Goal: Information Seeking & Learning: Learn about a topic

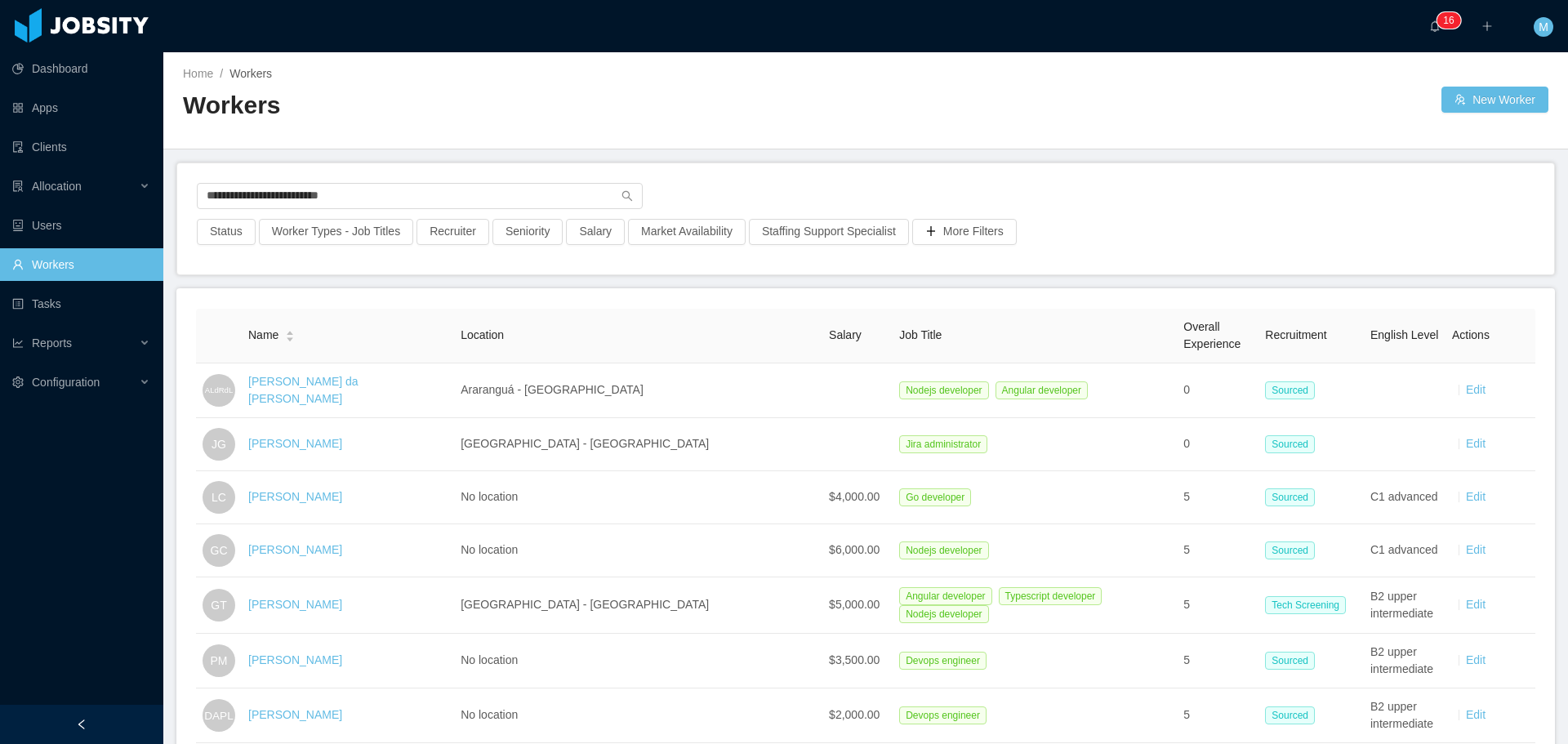
type input "**********"
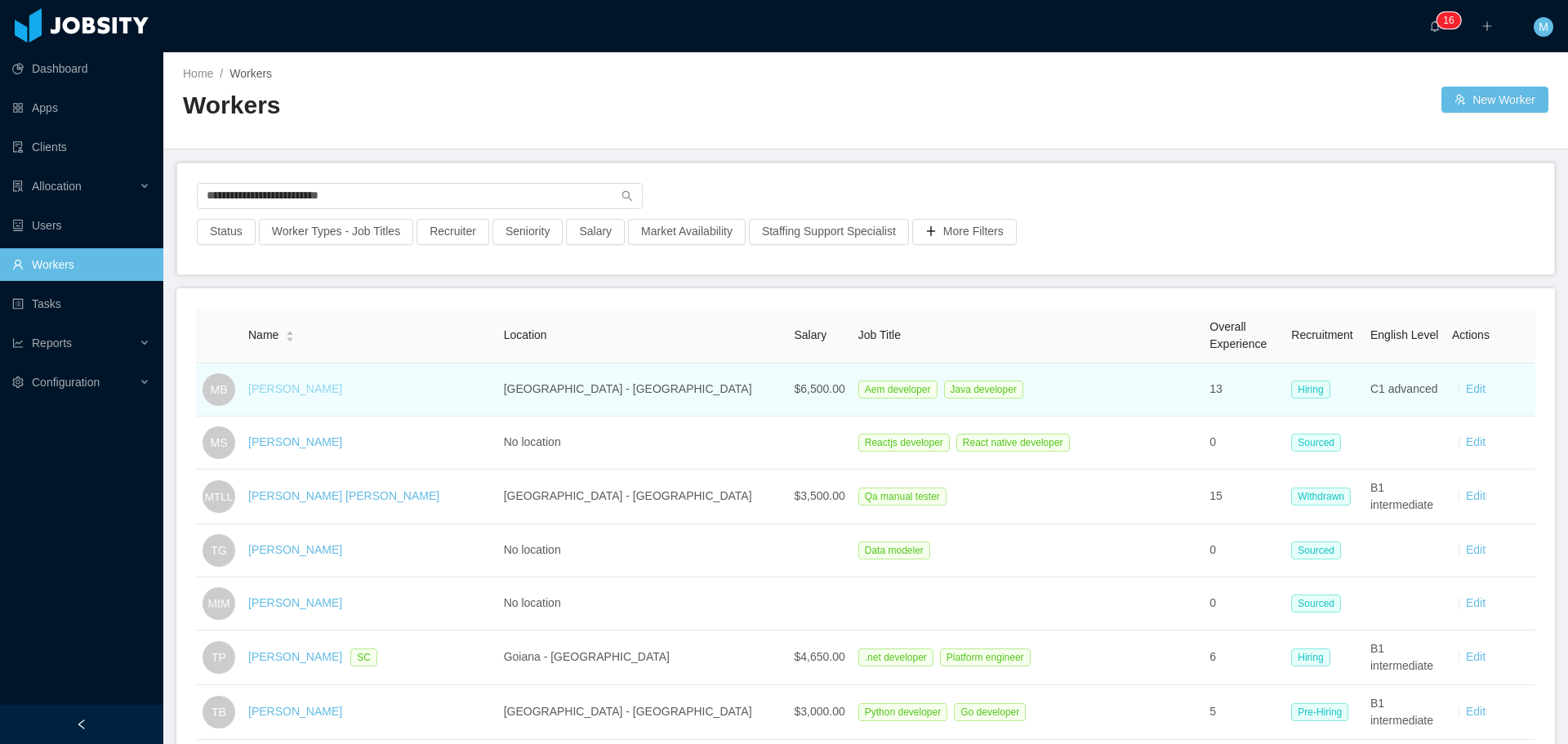
click at [306, 386] on link "[PERSON_NAME]" at bounding box center [295, 388] width 94 height 13
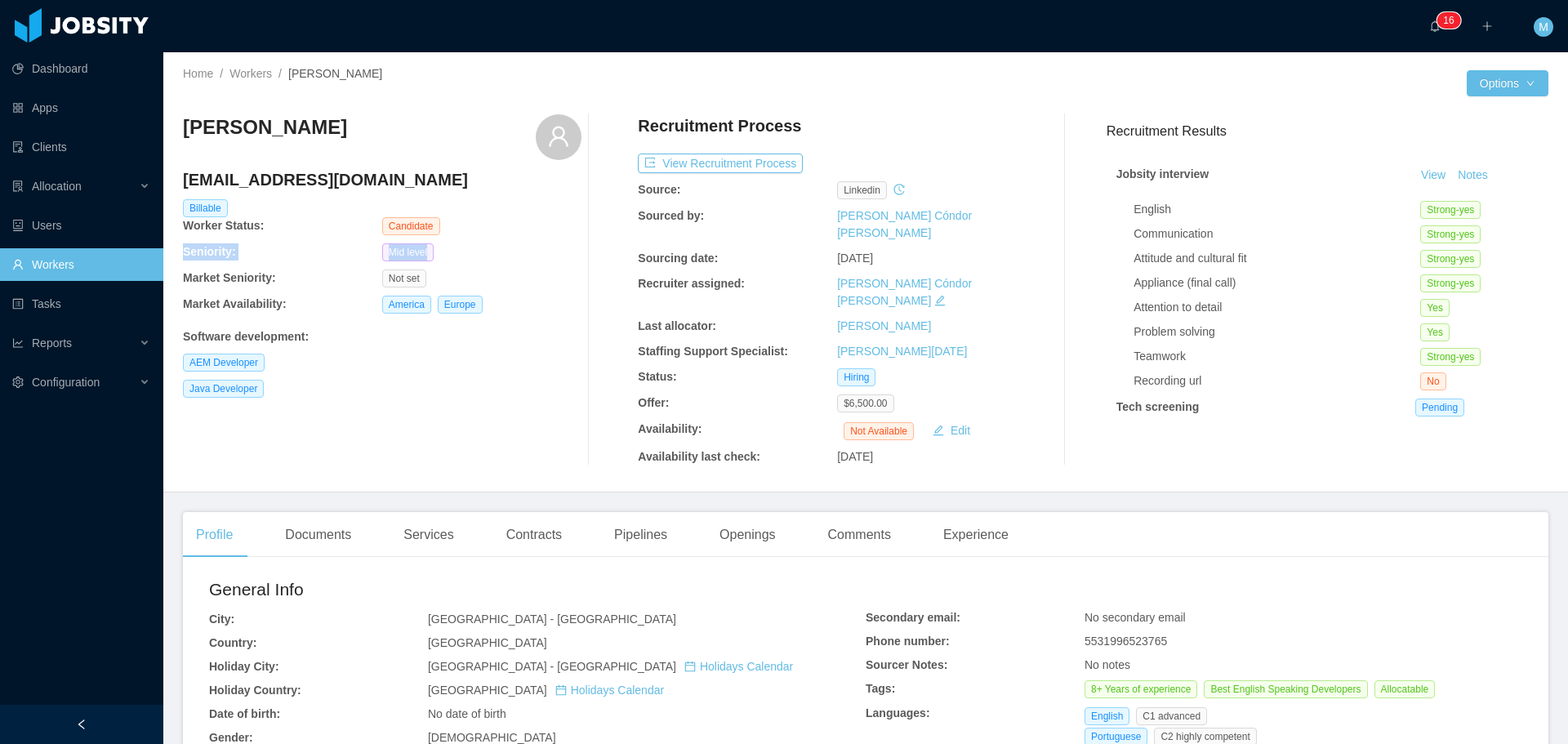
drag, startPoint x: 183, startPoint y: 249, endPoint x: 456, endPoint y: 241, distance: 273.1
click at [456, 241] on div "Home / Workers / [PERSON_NAME] / Options [PERSON_NAME] [EMAIL_ADDRESS][DOMAIN_N…" at bounding box center [866, 271] width 1405 height 440
copy div "Seniority: Mid level"
click at [563, 388] on div "Java Developer" at bounding box center [382, 388] width 398 height 18
drag, startPoint x: 248, startPoint y: 253, endPoint x: 446, endPoint y: 252, distance: 198.0
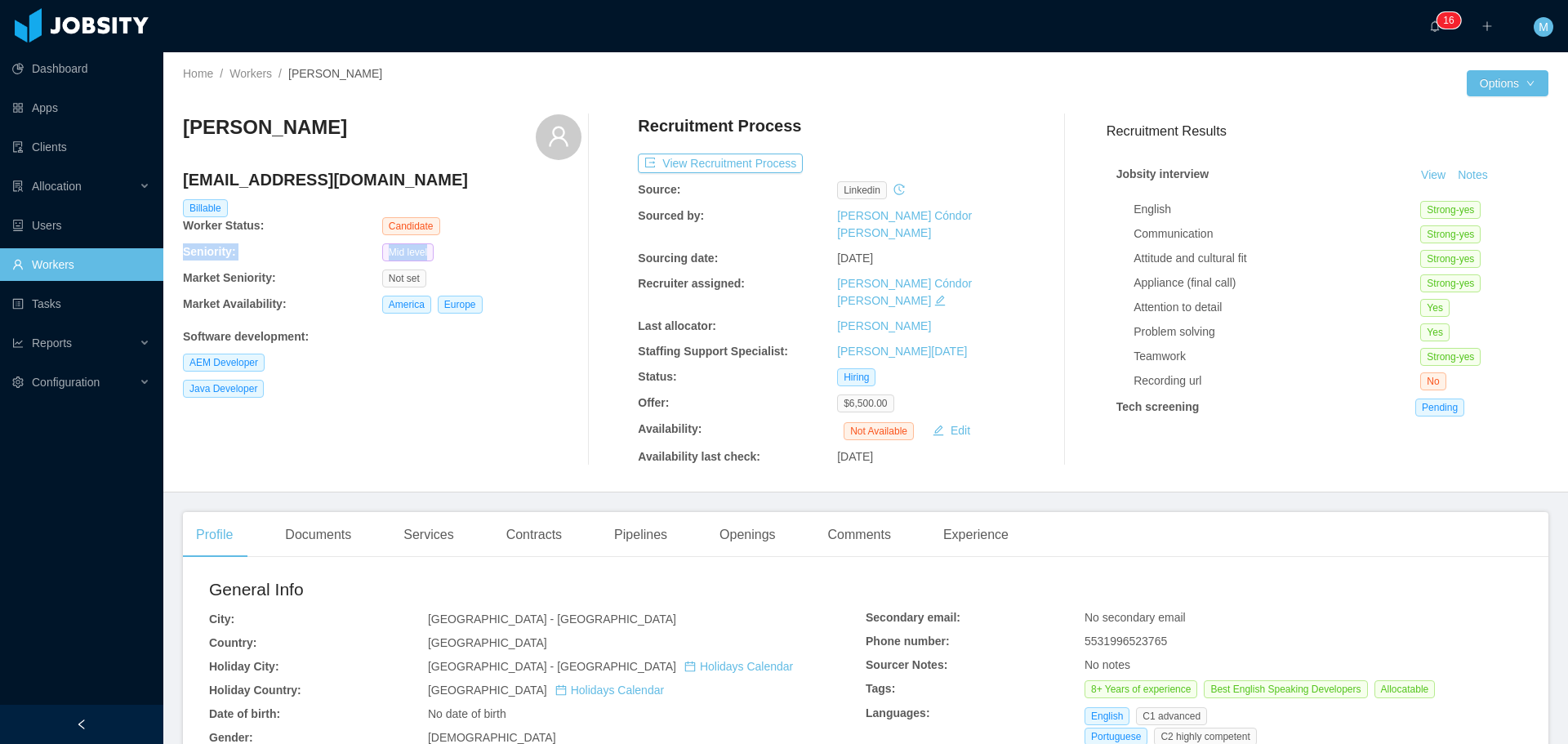
click at [446, 252] on div "Home / Workers / [PERSON_NAME] / Options [PERSON_NAME] [EMAIL_ADDRESS][DOMAIN_N…" at bounding box center [866, 271] width 1405 height 440
copy div "Seniority: Mid level"
click at [686, 158] on button "View Recruitment Process" at bounding box center [720, 163] width 165 height 19
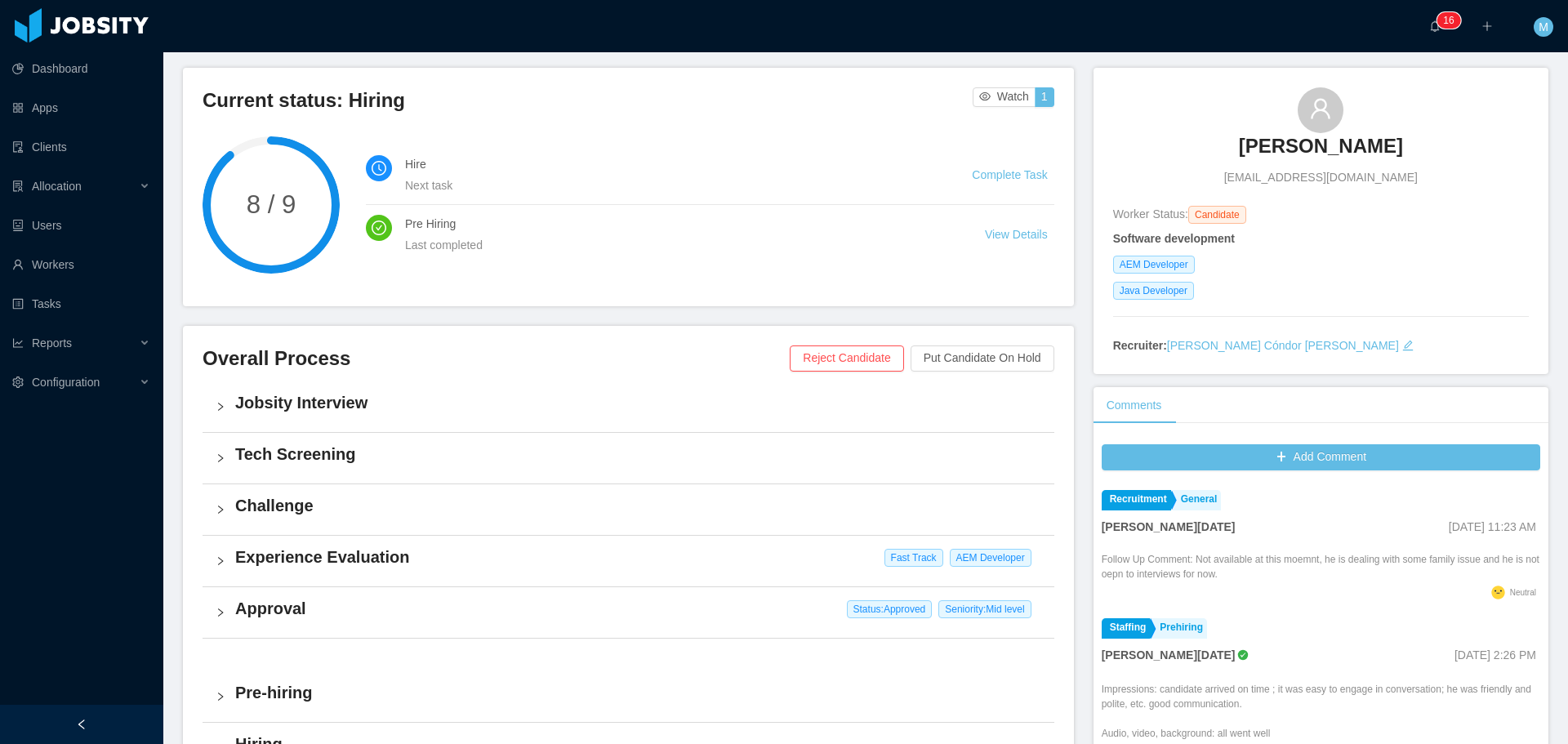
scroll to position [163, 0]
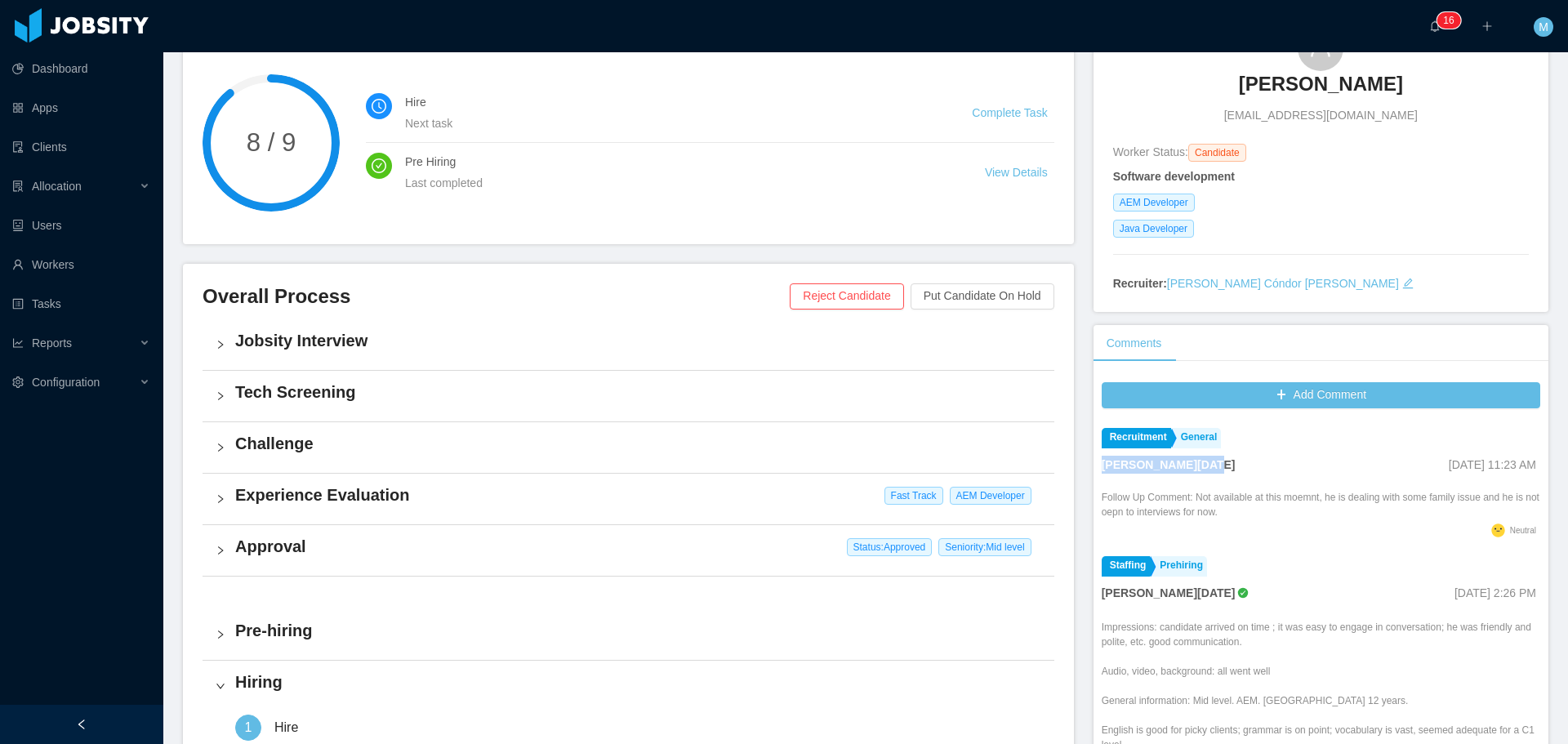
drag, startPoint x: 1188, startPoint y: 464, endPoint x: 1094, endPoint y: 465, distance: 94.0
click at [1102, 465] on div "[PERSON_NAME][DATE] [DATE] 11:23 AM" at bounding box center [1321, 464] width 438 height 18
copy strong "[PERSON_NAME][DATE]"
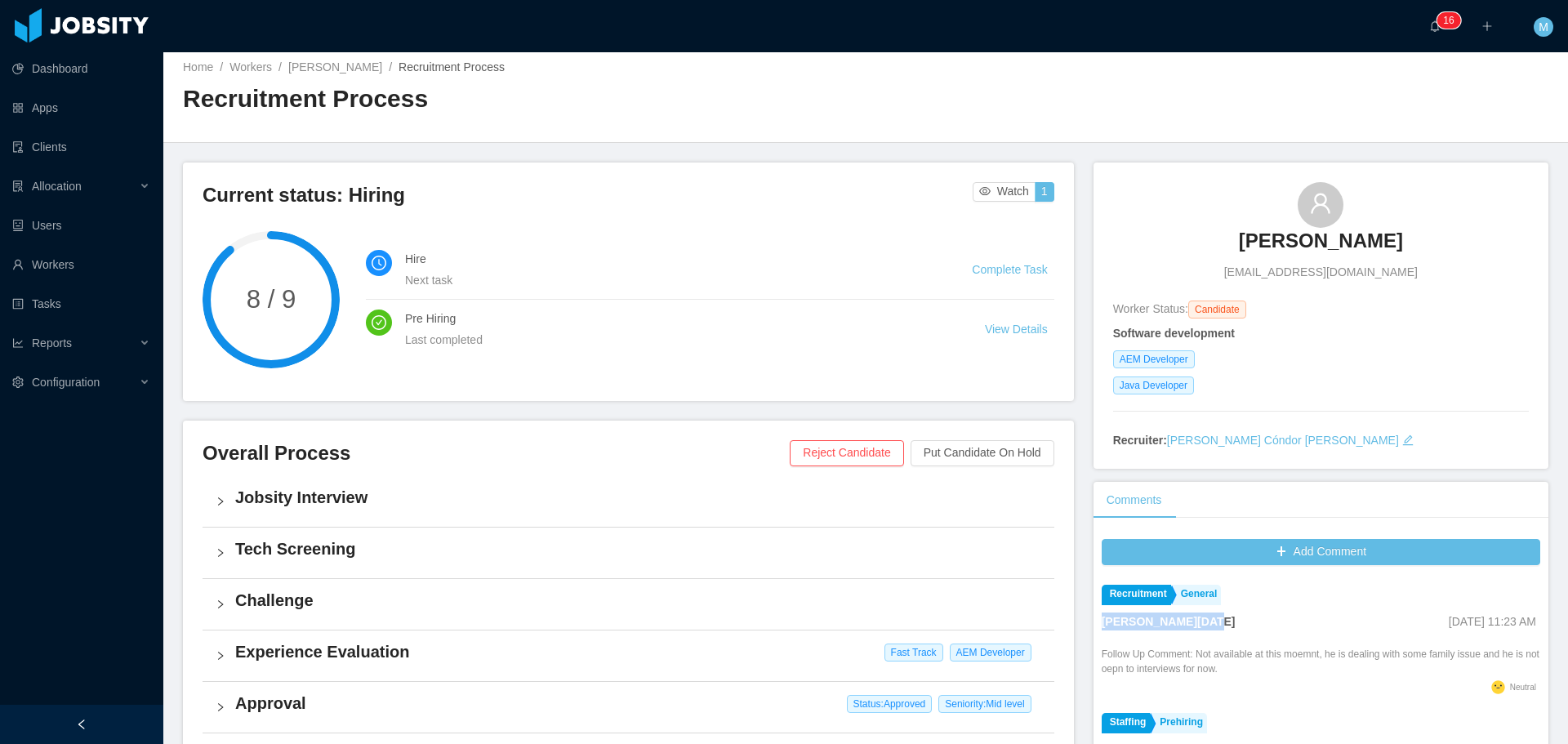
scroll to position [0, 0]
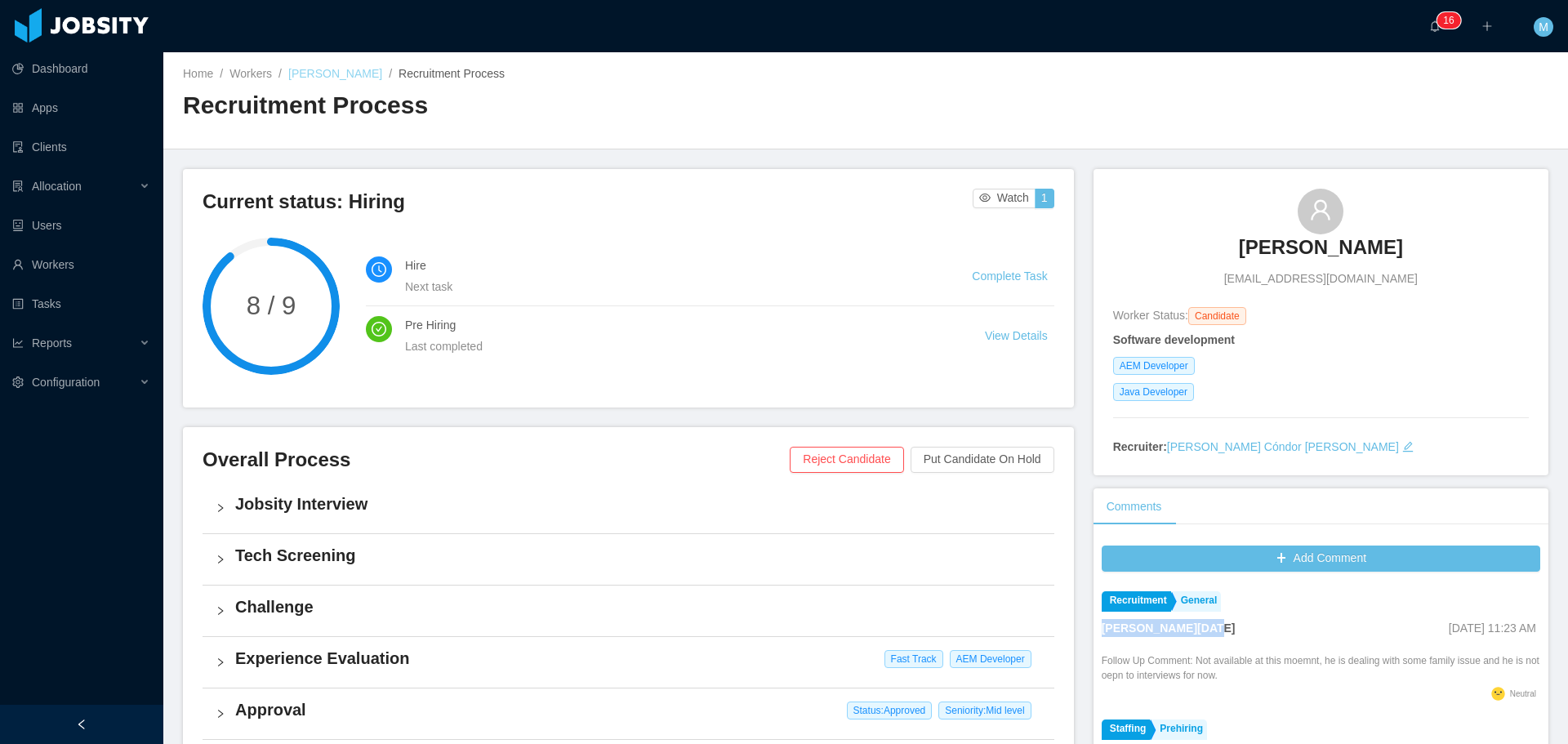
click at [334, 77] on link "[PERSON_NAME]" at bounding box center [335, 73] width 94 height 13
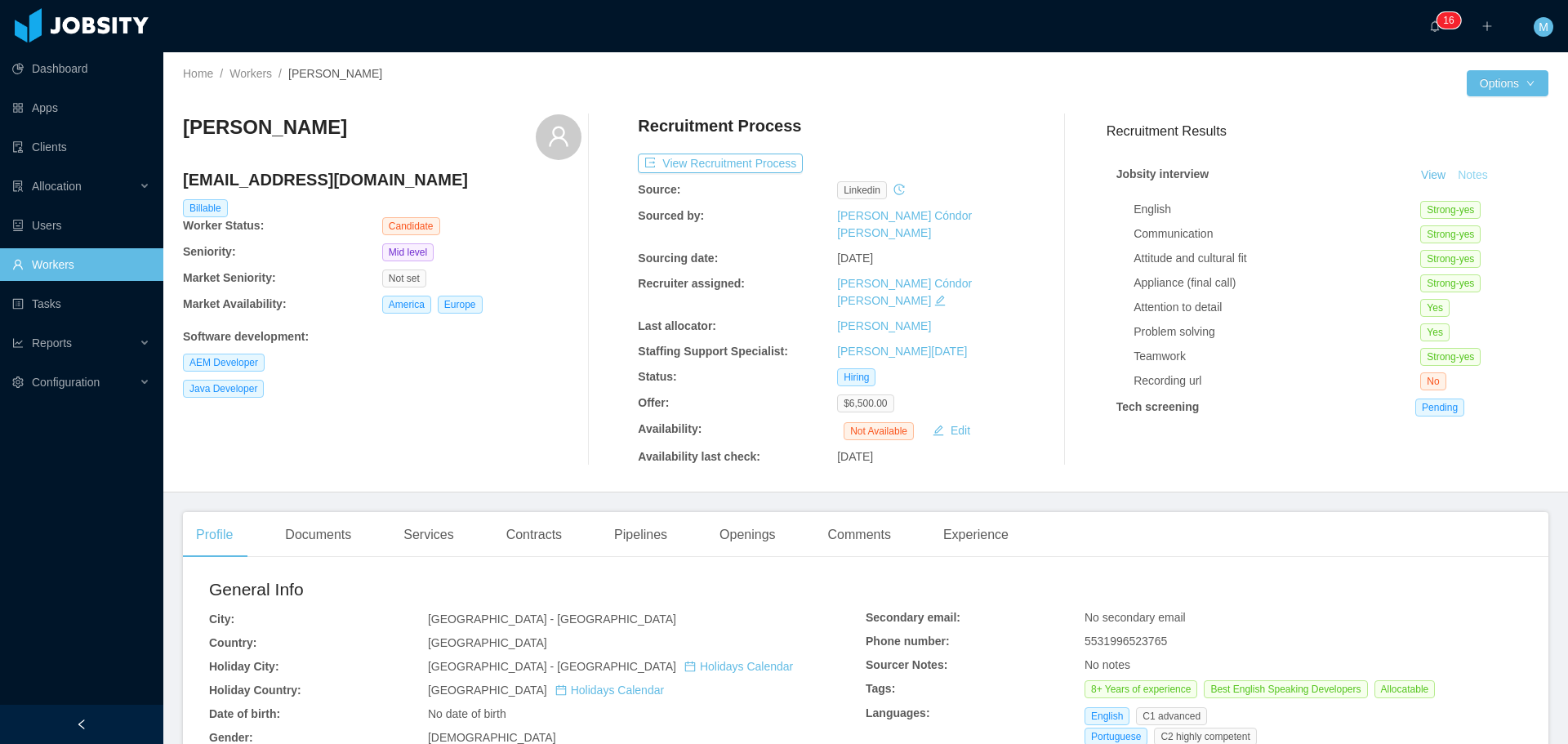
click at [1451, 171] on button "Notes" at bounding box center [1473, 175] width 44 height 19
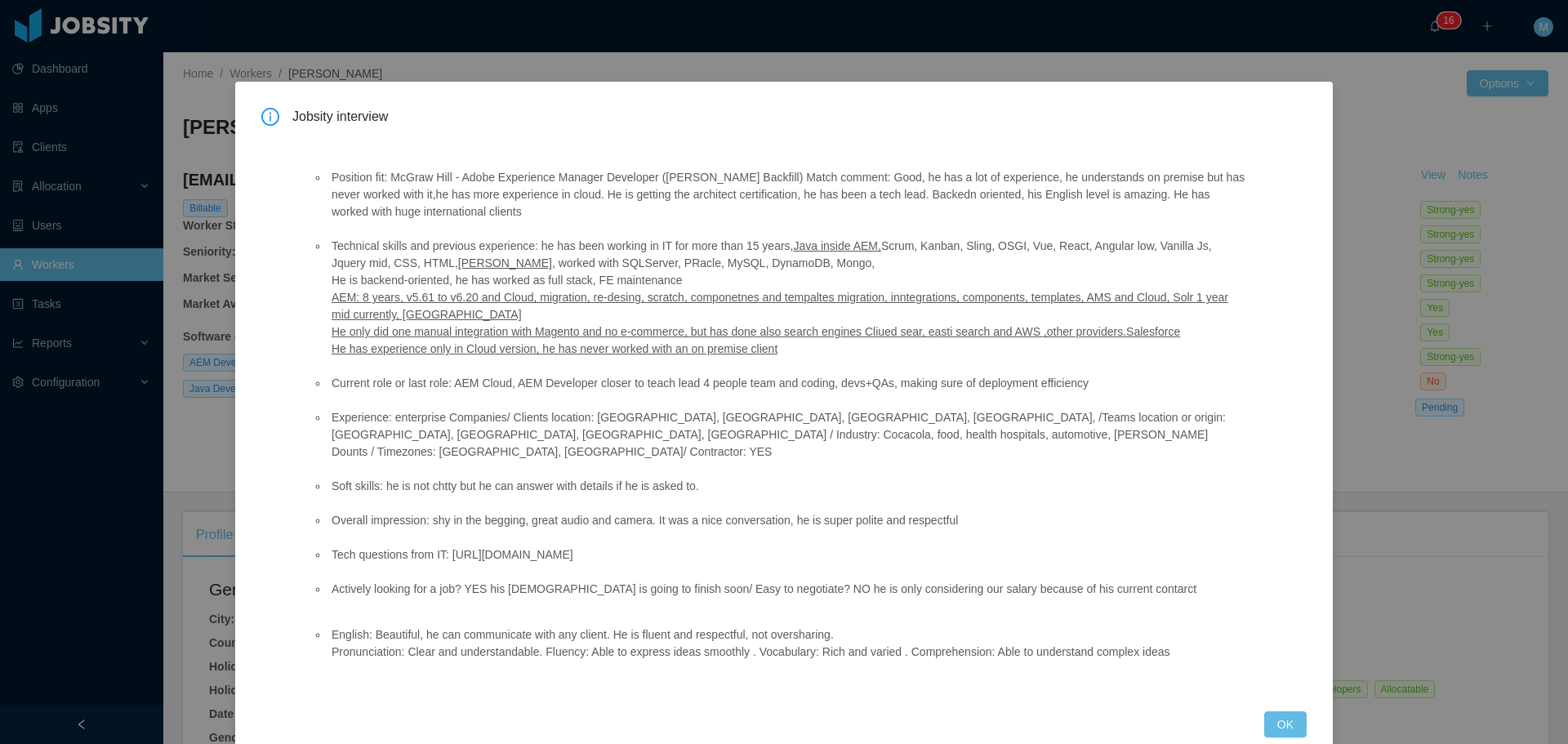
scroll to position [16, 0]
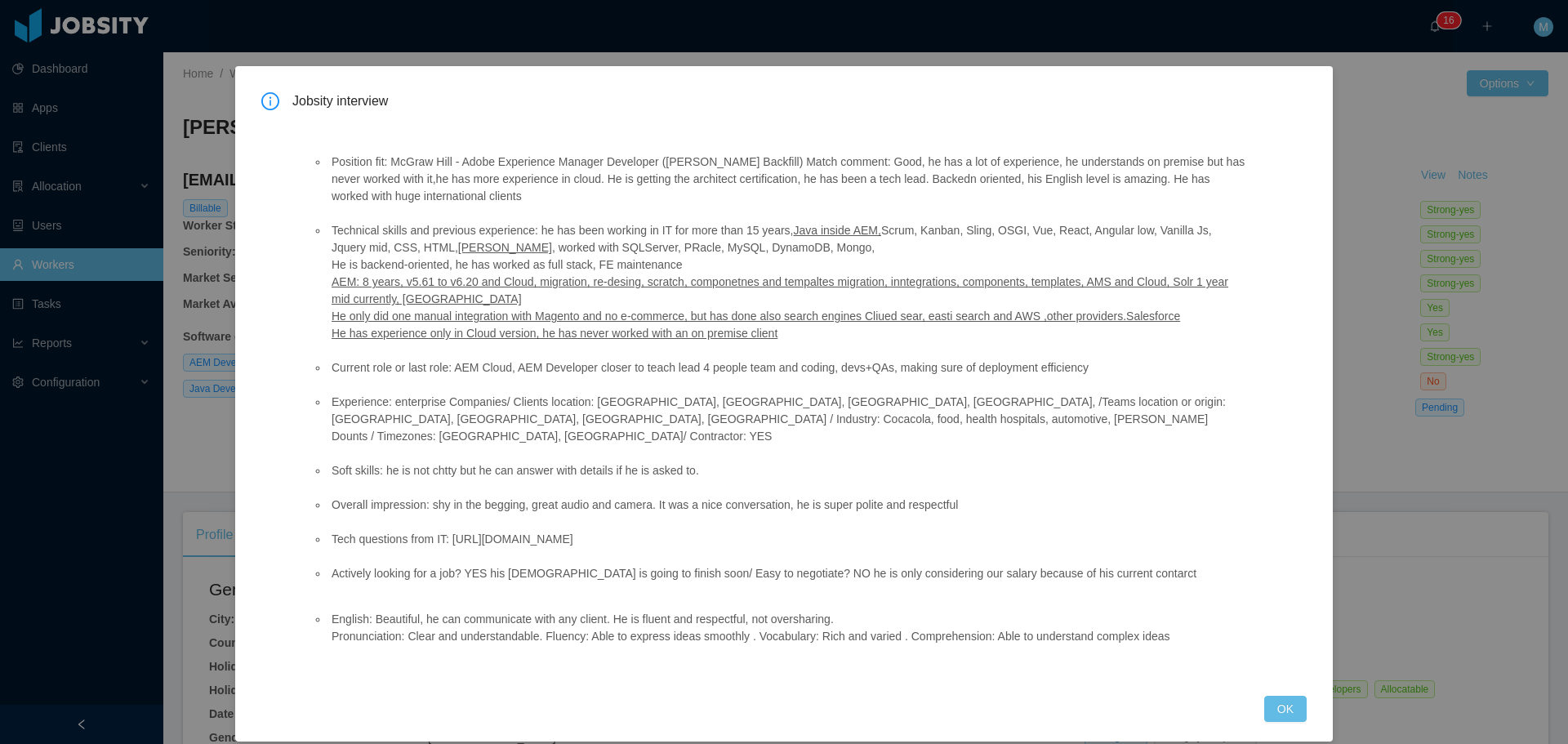
click at [1342, 96] on div "Jobsity interview Position fit: McGraw Hill - Adobe Experience Manager Develope…" at bounding box center [784, 372] width 1568 height 744
click at [1338, 81] on div "Jobsity interview Position fit: McGraw Hill - Adobe Experience Manager Develope…" at bounding box center [784, 372] width 1568 height 744
click at [1271, 696] on button "OK" at bounding box center [1285, 709] width 43 height 26
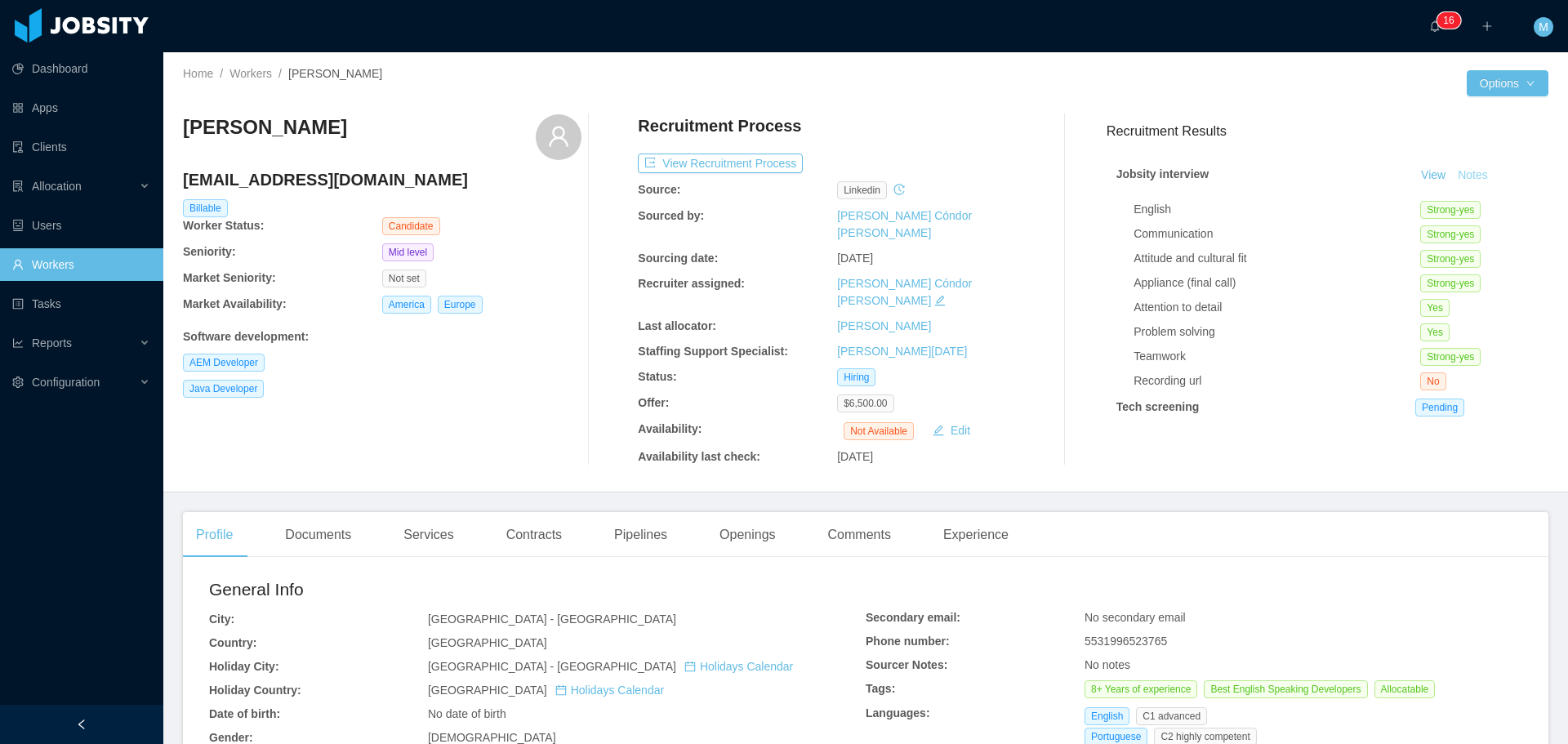
scroll to position [0, 0]
click at [705, 161] on button "View Recruitment Process" at bounding box center [720, 163] width 165 height 19
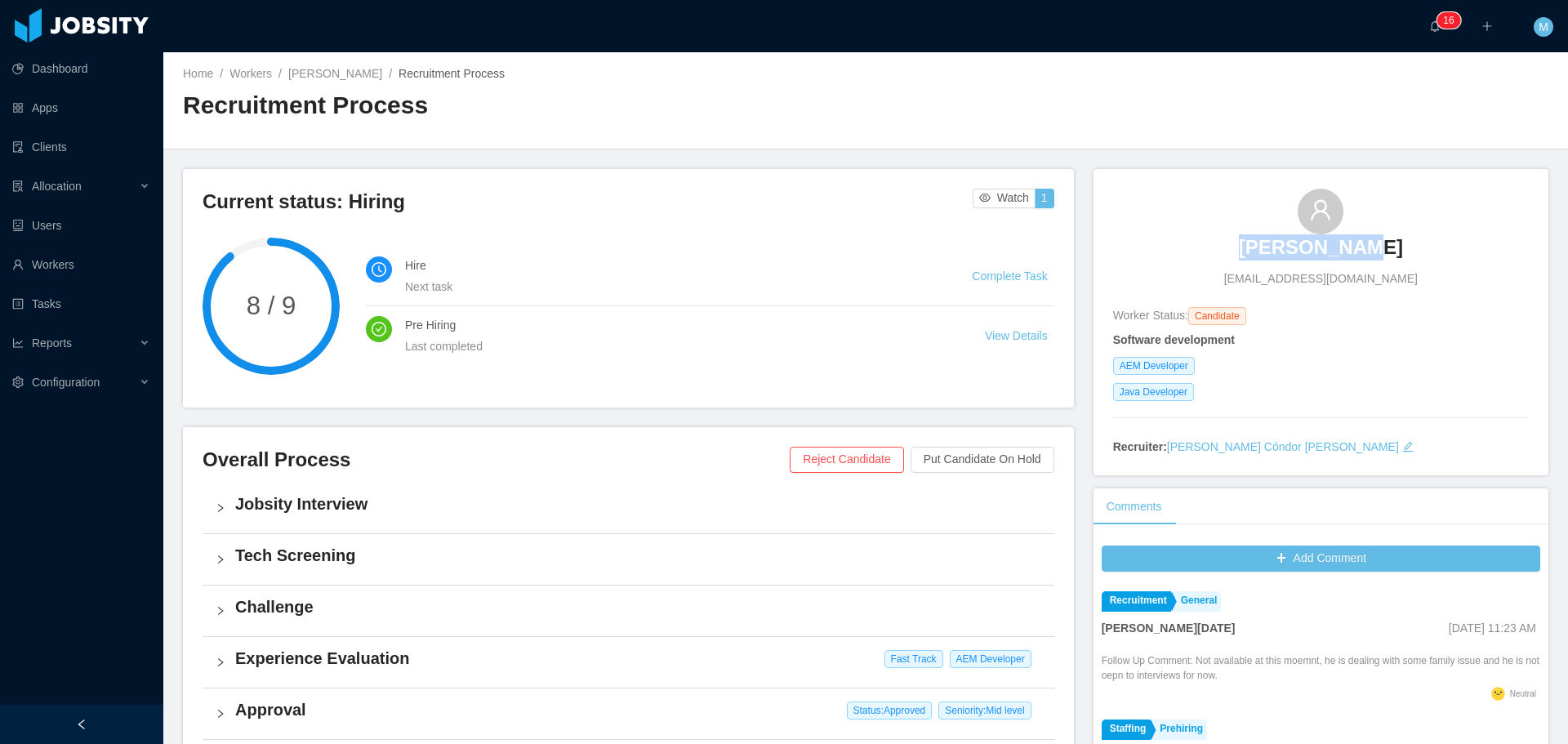
drag, startPoint x: 1236, startPoint y: 246, endPoint x: 1380, endPoint y: 254, distance: 144.2
click at [1380, 254] on div "[PERSON_NAME] [EMAIL_ADDRESS][DOMAIN_NAME]" at bounding box center [1321, 238] width 416 height 99
copy h3 "[PERSON_NAME]"
click at [1331, 133] on div "Home / Workers / [PERSON_NAME] / Recruitment Process / Recruitment Process" at bounding box center [866, 100] width 1405 height 97
click at [318, 70] on link "[PERSON_NAME]" at bounding box center [335, 73] width 94 height 13
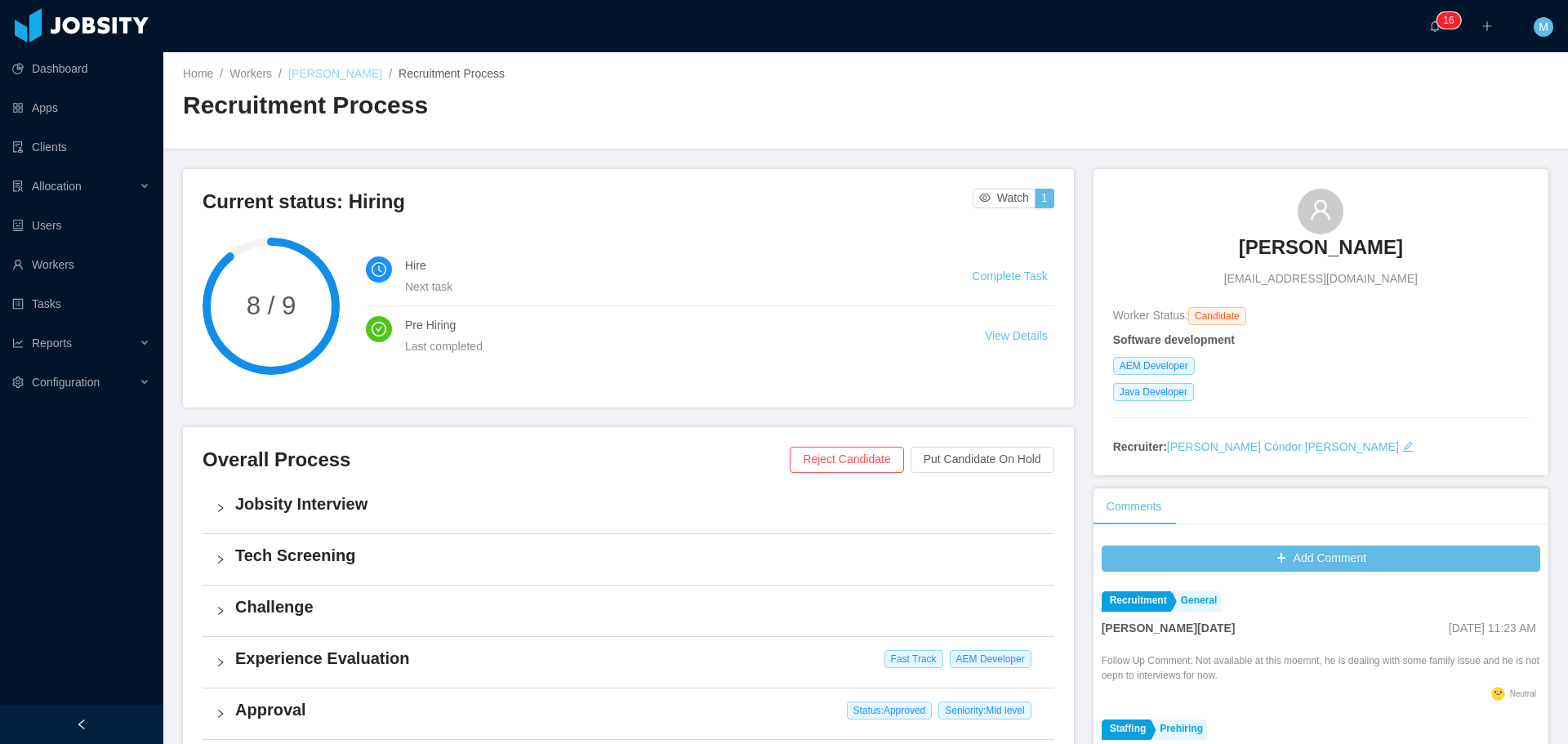
click at [331, 67] on link "[PERSON_NAME]" at bounding box center [335, 73] width 94 height 13
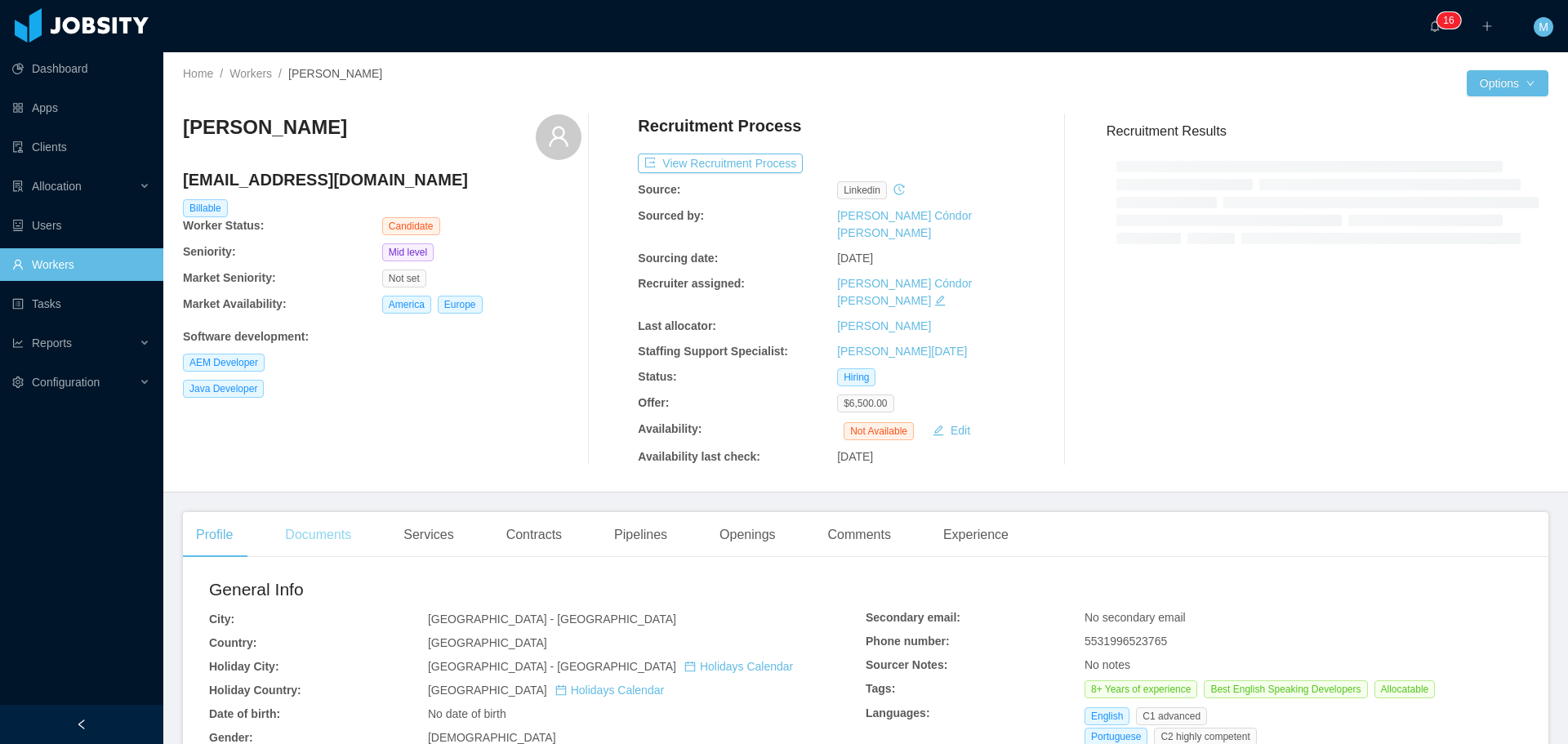
click at [326, 512] on div "Documents" at bounding box center [318, 535] width 93 height 45
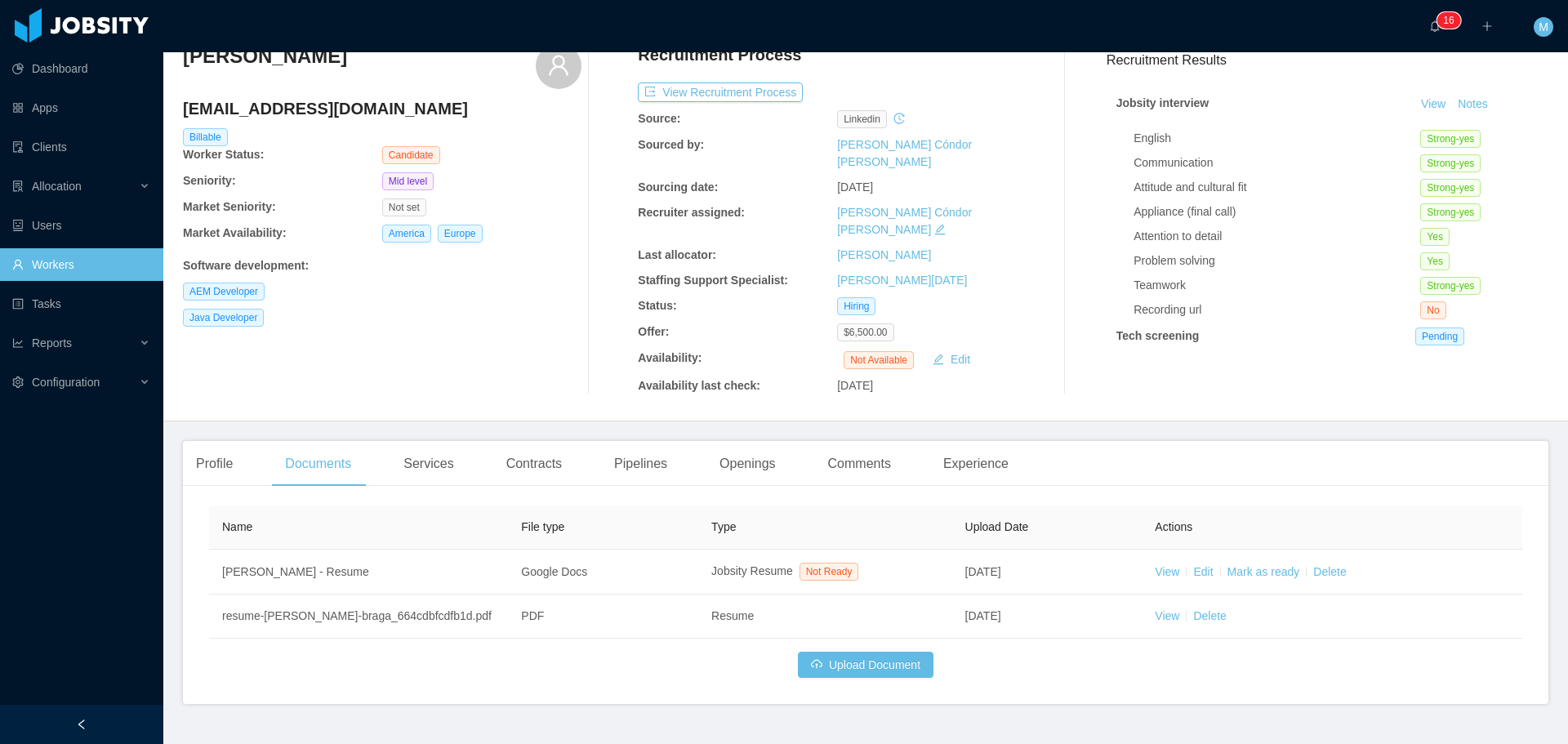
scroll to position [75, 0]
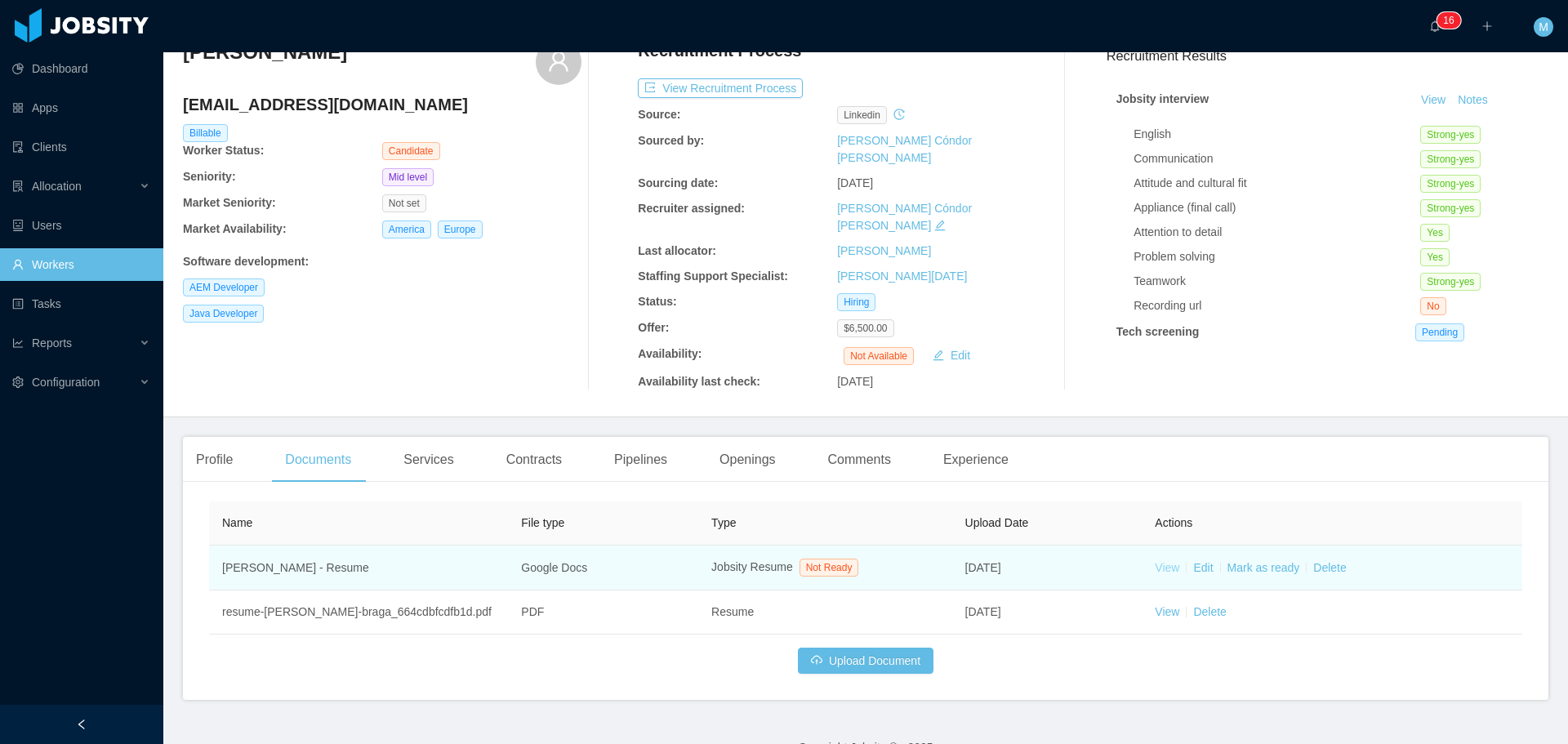
click at [1155, 561] on link "View" at bounding box center [1167, 567] width 24 height 13
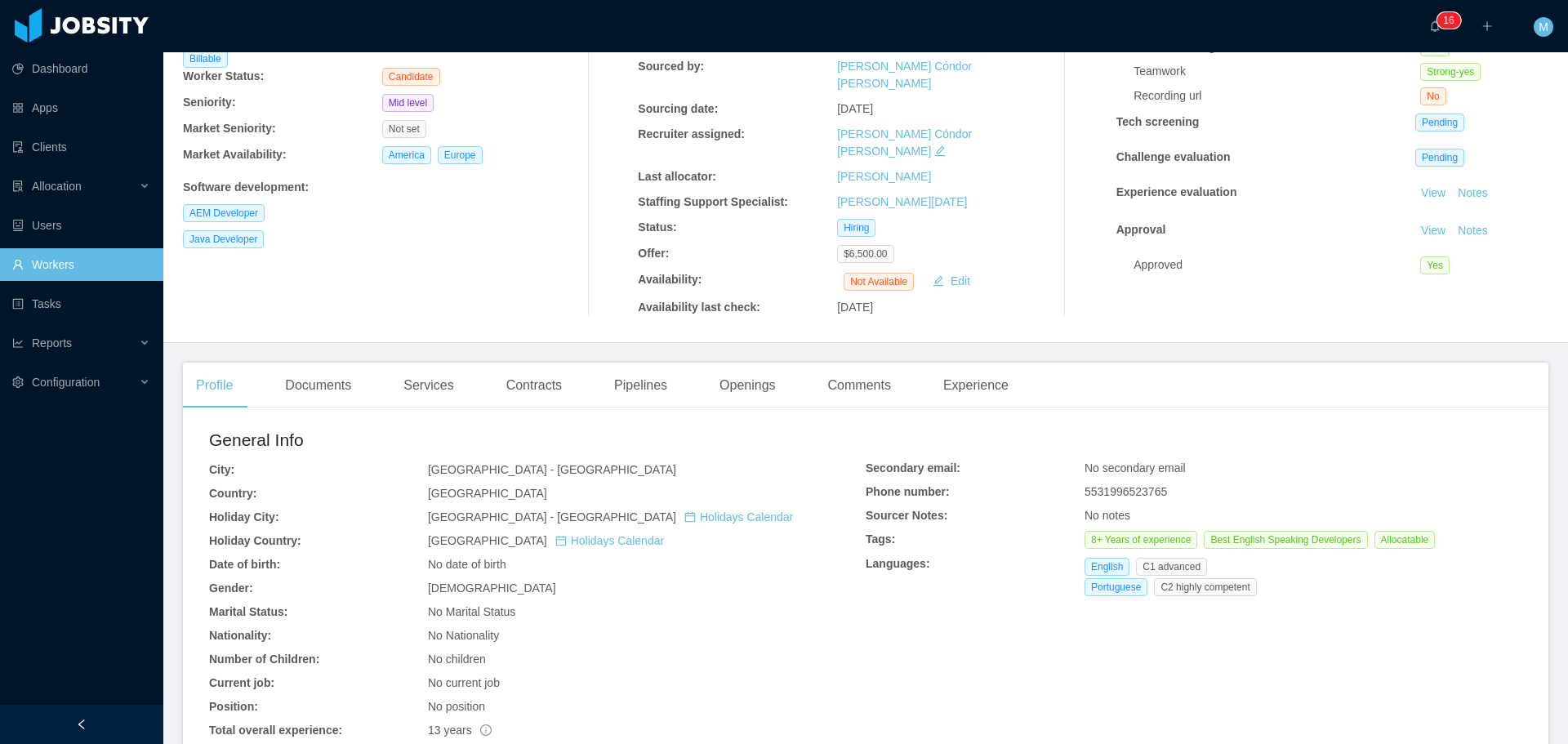
scroll to position [82, 0]
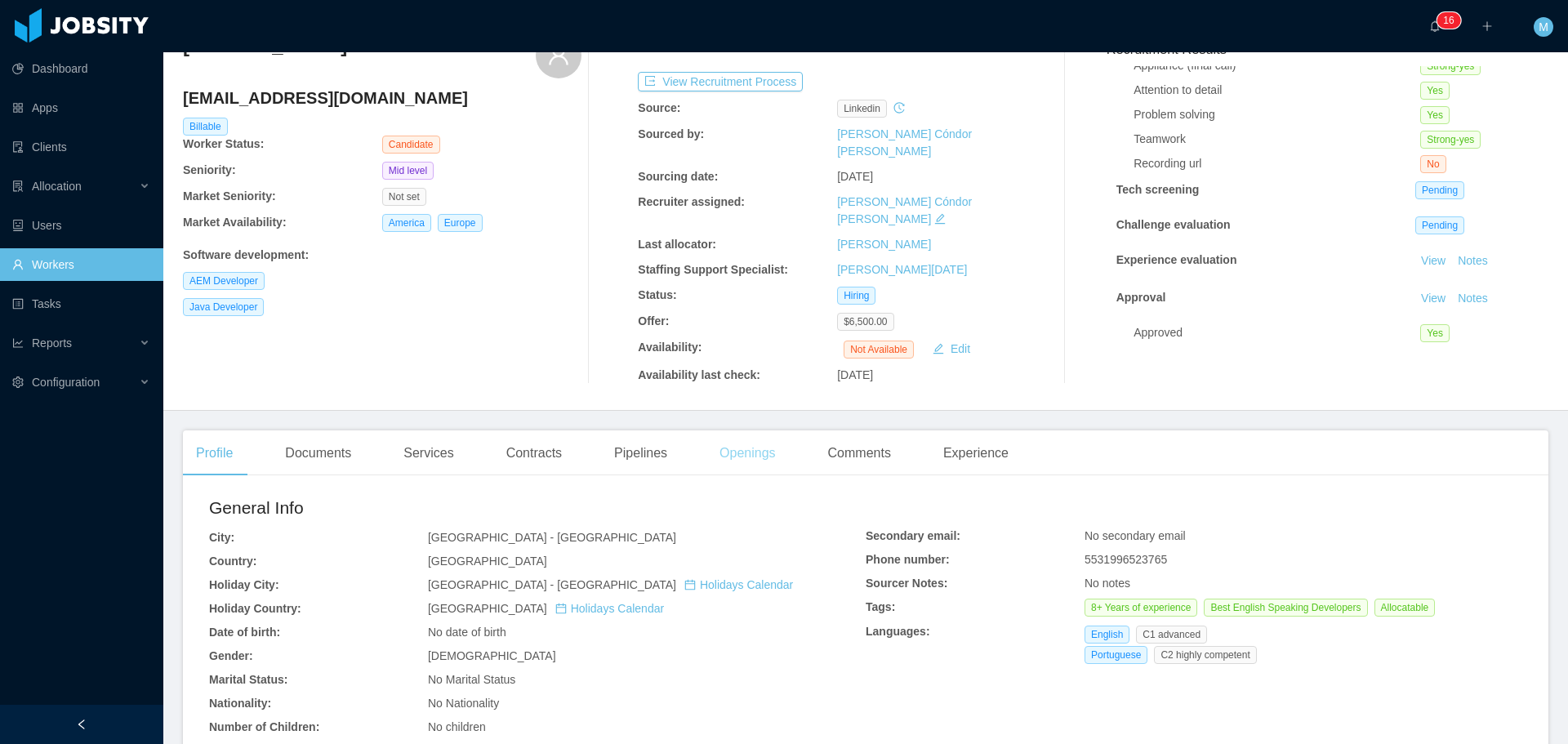
click at [726, 430] on div "Openings" at bounding box center [747, 452] width 82 height 45
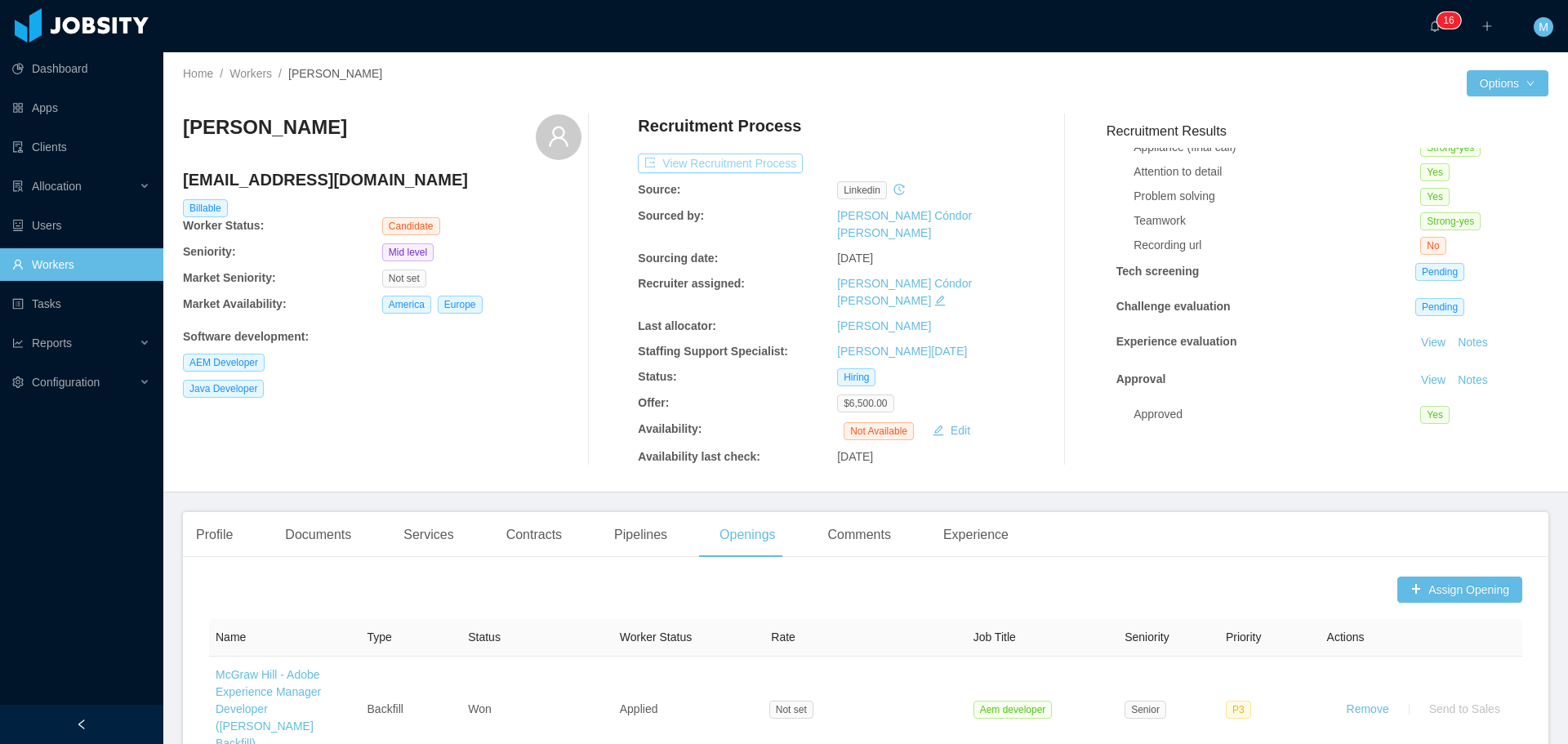
click at [735, 157] on button "View Recruitment Process" at bounding box center [720, 163] width 165 height 19
